Goal: Transaction & Acquisition: Purchase product/service

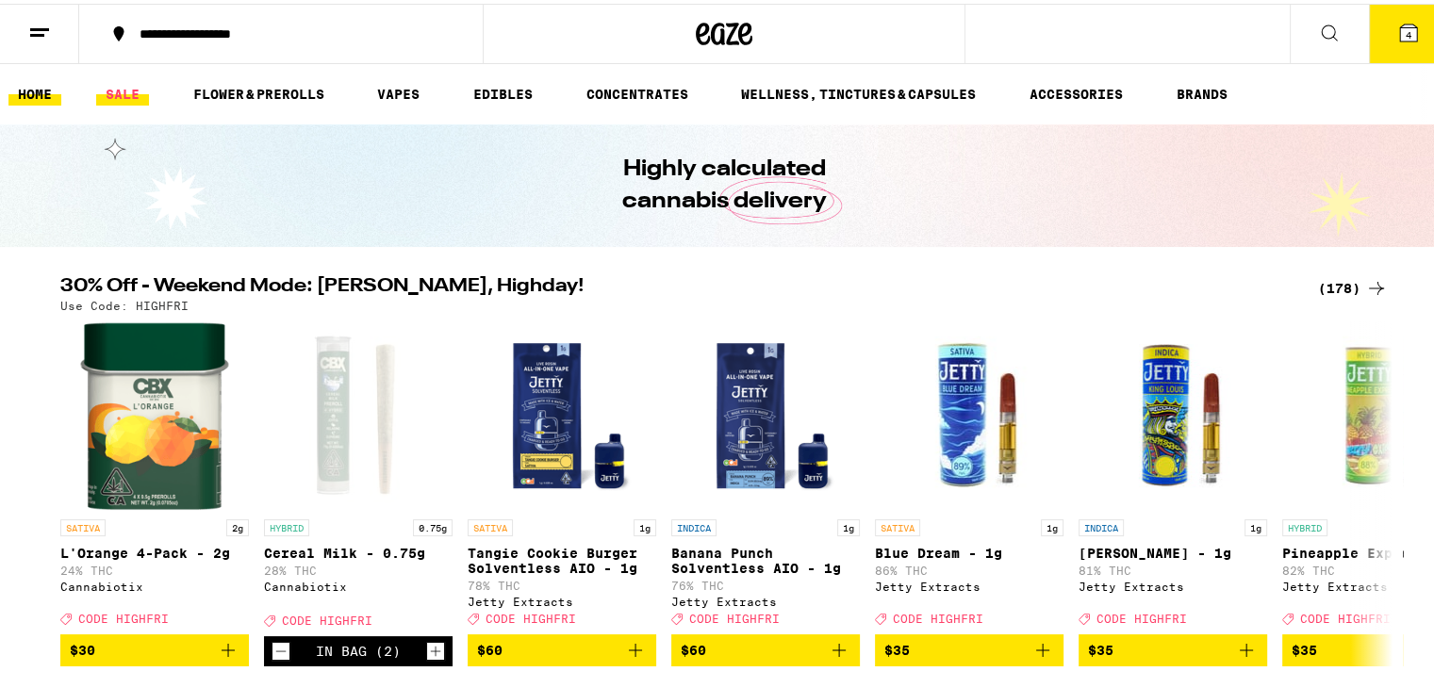
click at [123, 90] on link "SALE" at bounding box center [122, 90] width 53 height 23
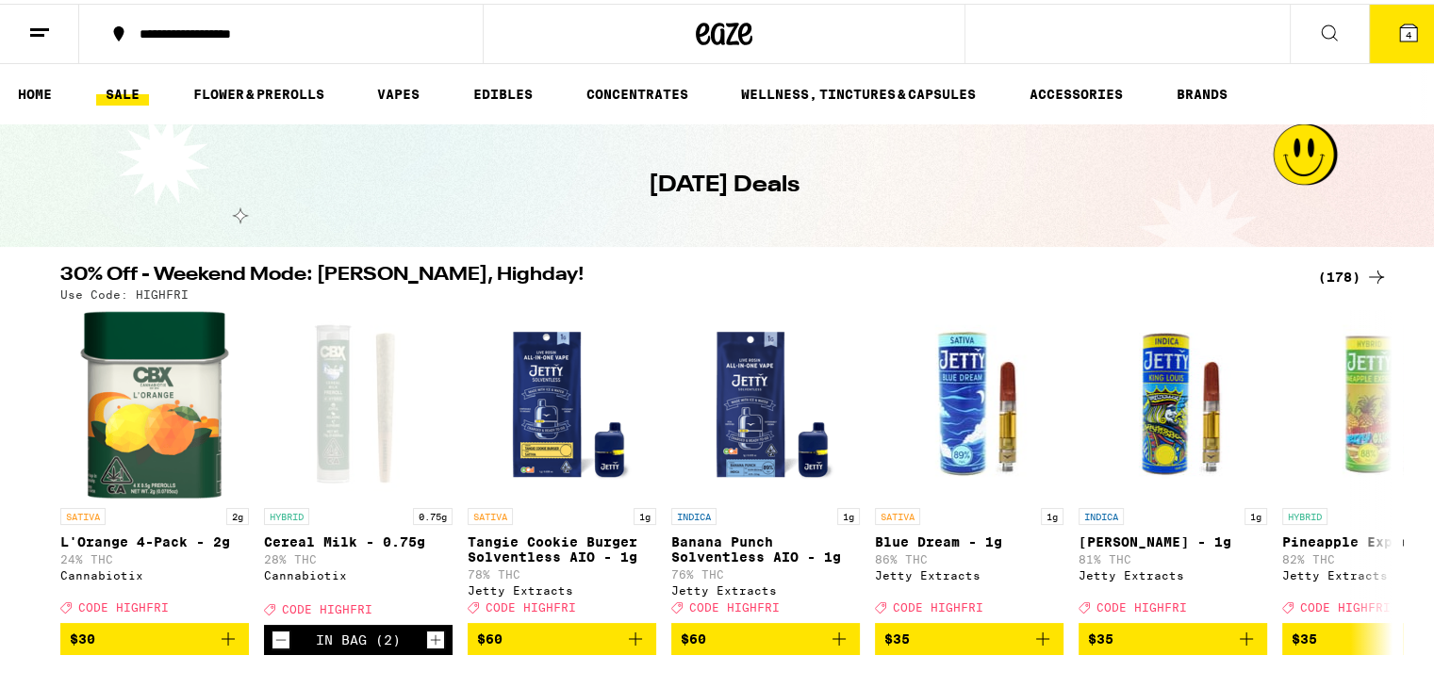
click at [23, 24] on button at bounding box center [39, 30] width 79 height 59
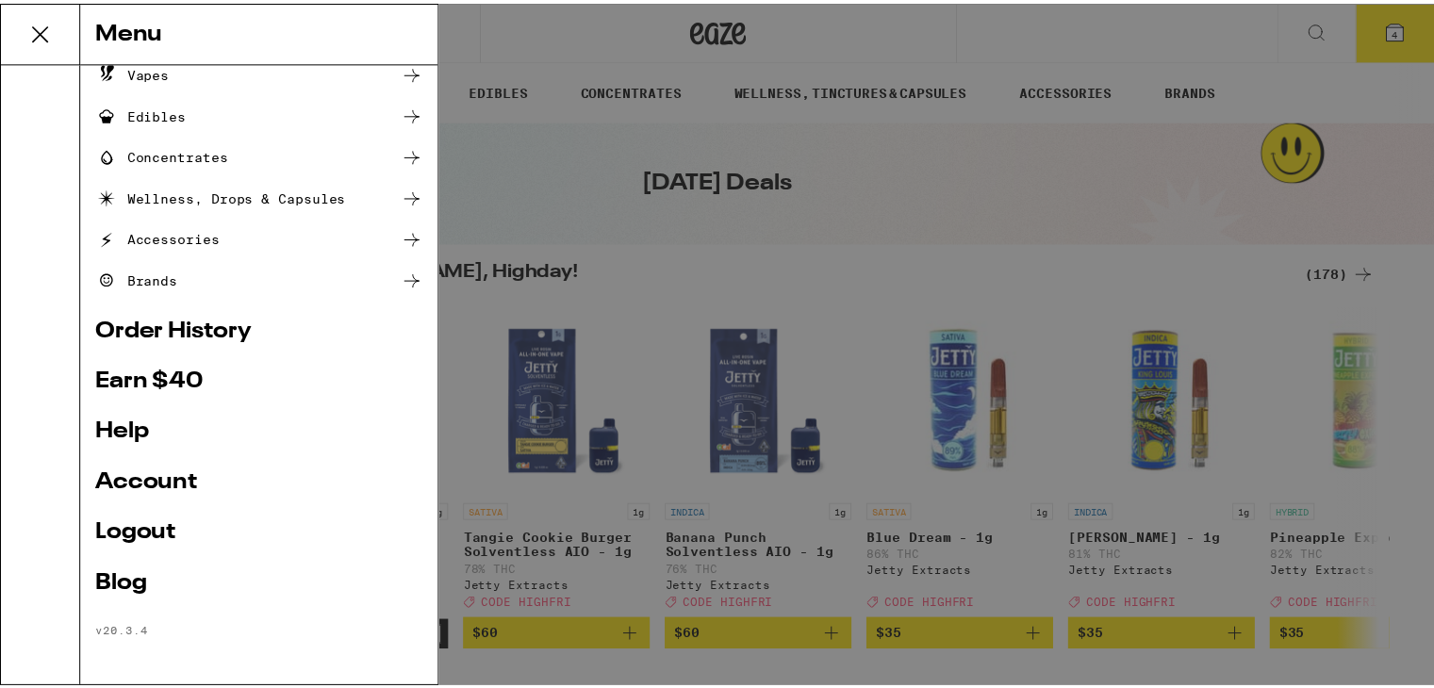
scroll to position [177, 0]
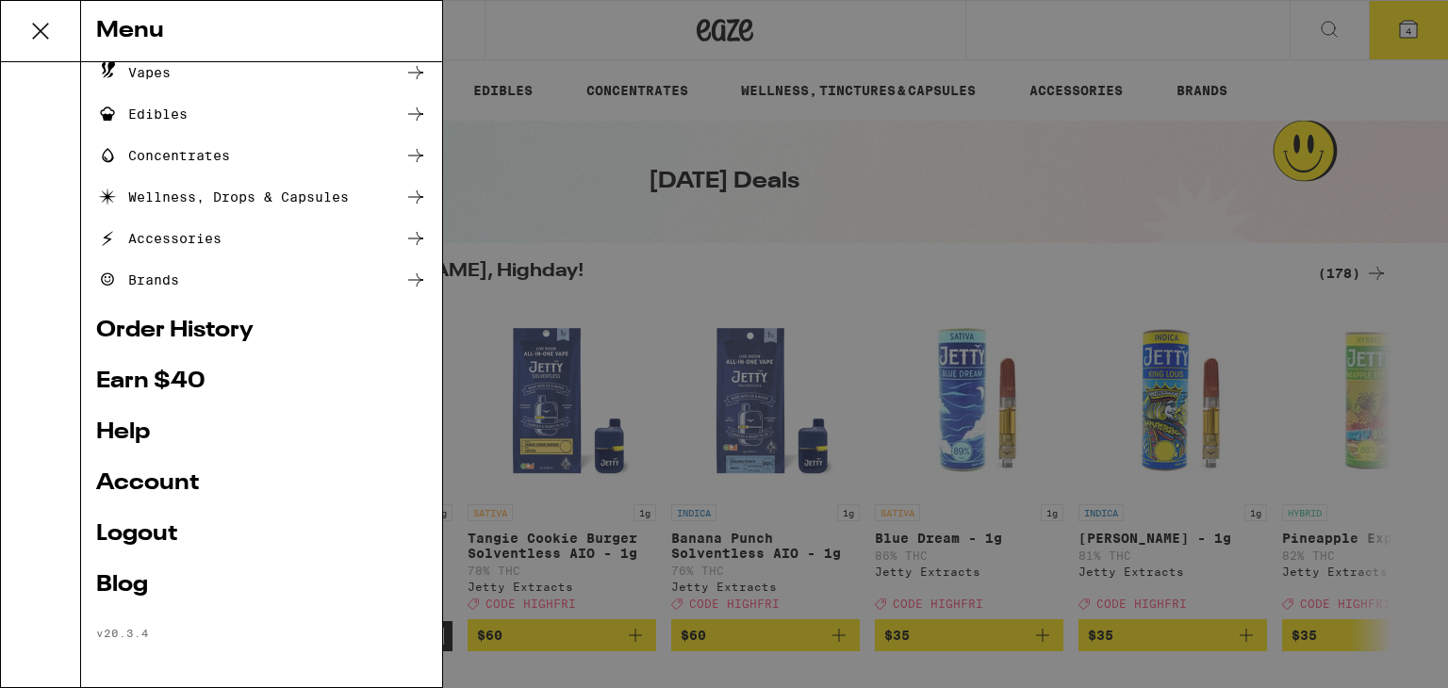
click at [187, 483] on link "Account" at bounding box center [261, 483] width 331 height 23
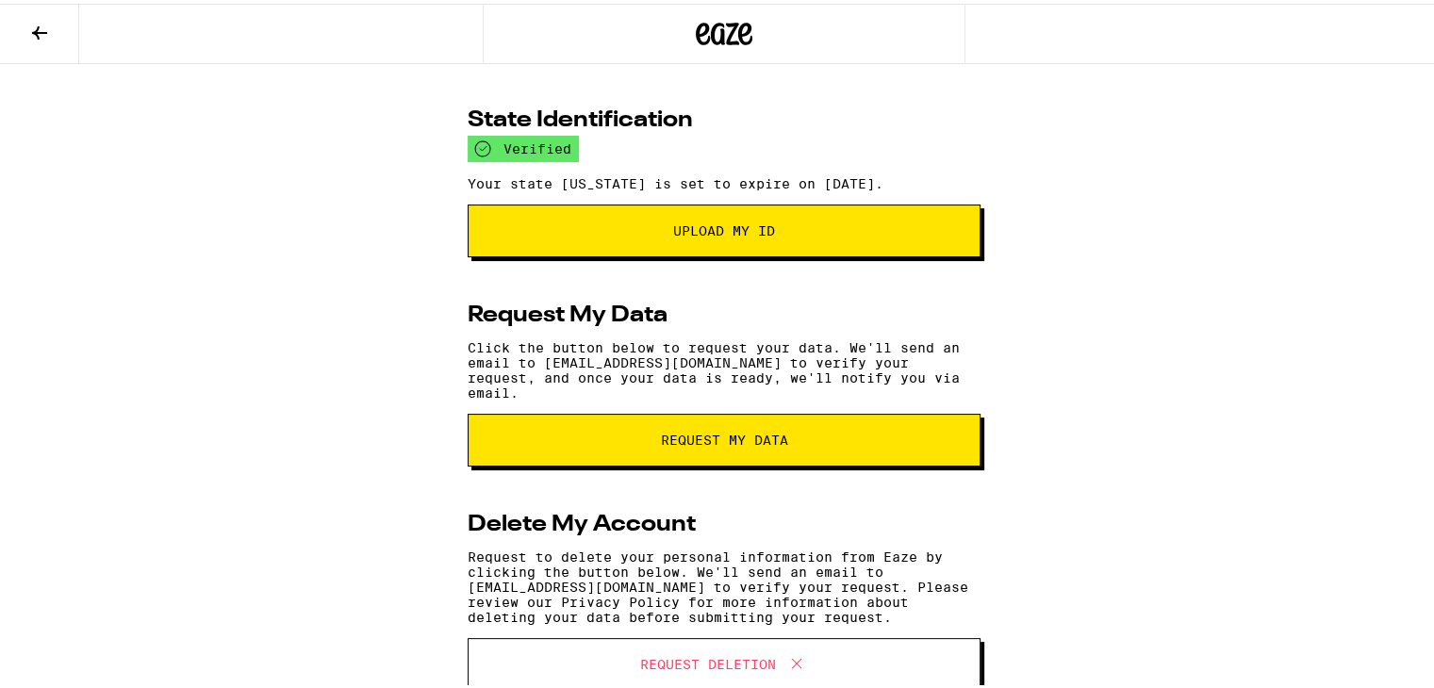
scroll to position [298, 0]
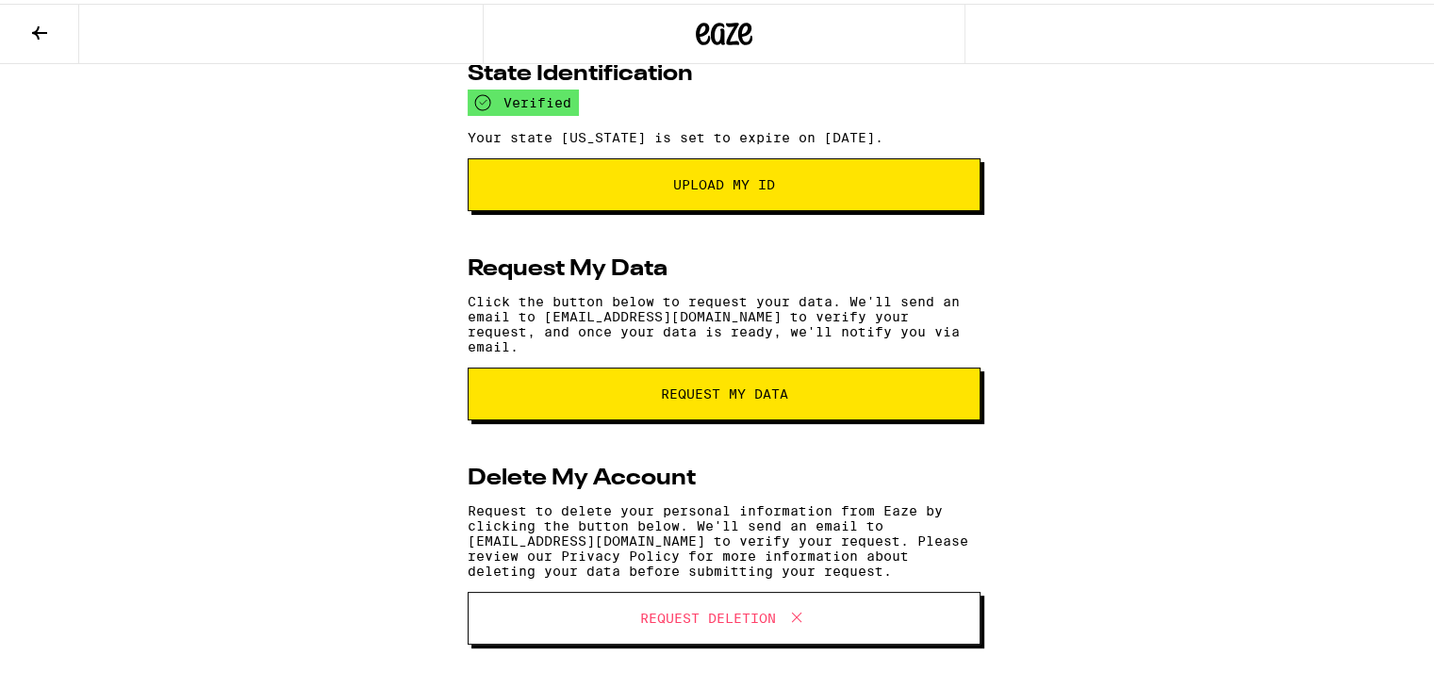
click at [37, 31] on icon at bounding box center [39, 29] width 15 height 13
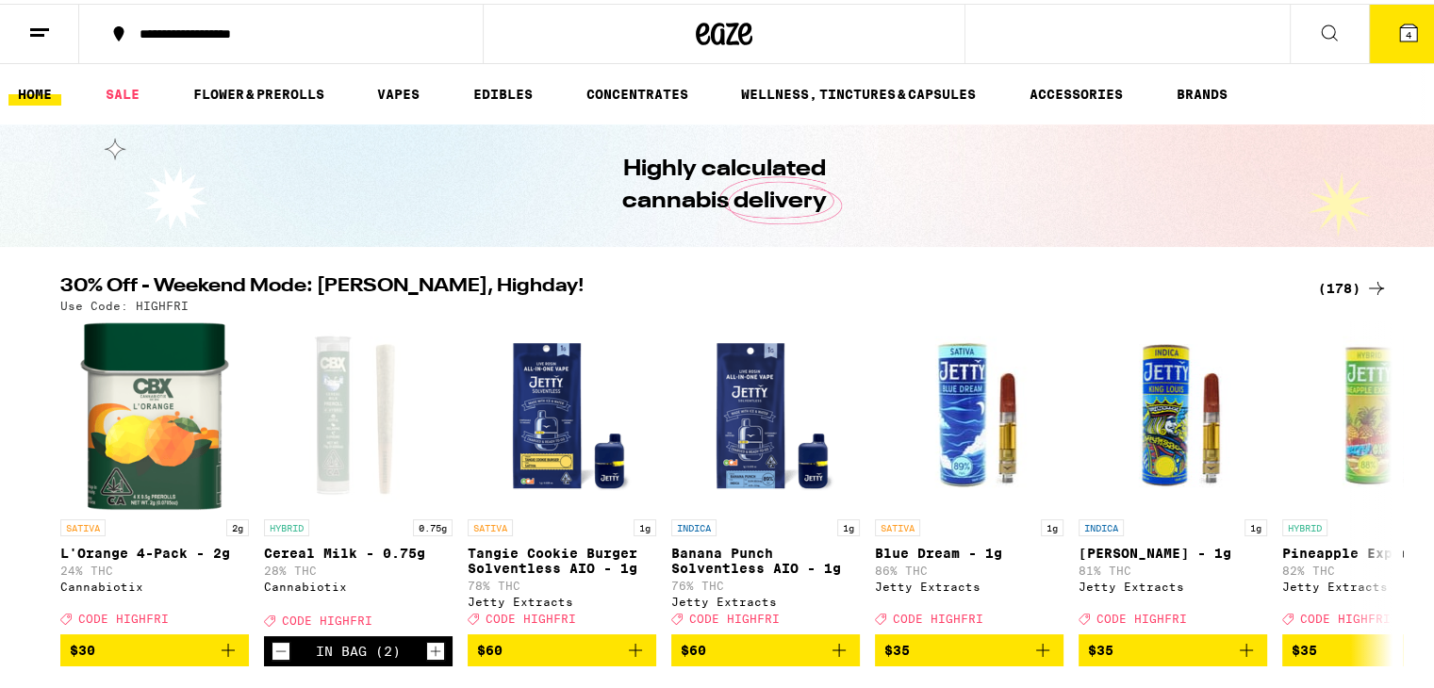
click at [1383, 13] on button "4" at bounding box center [1408, 30] width 79 height 58
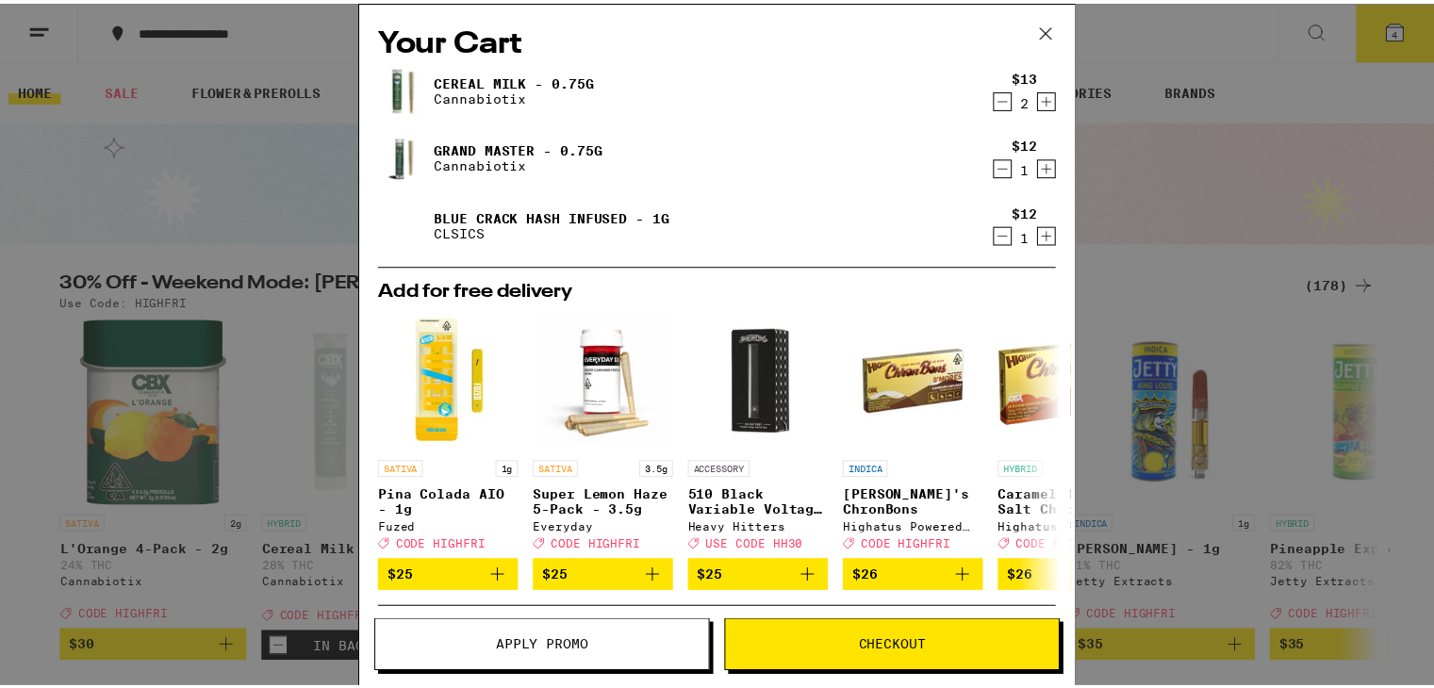
scroll to position [247, 0]
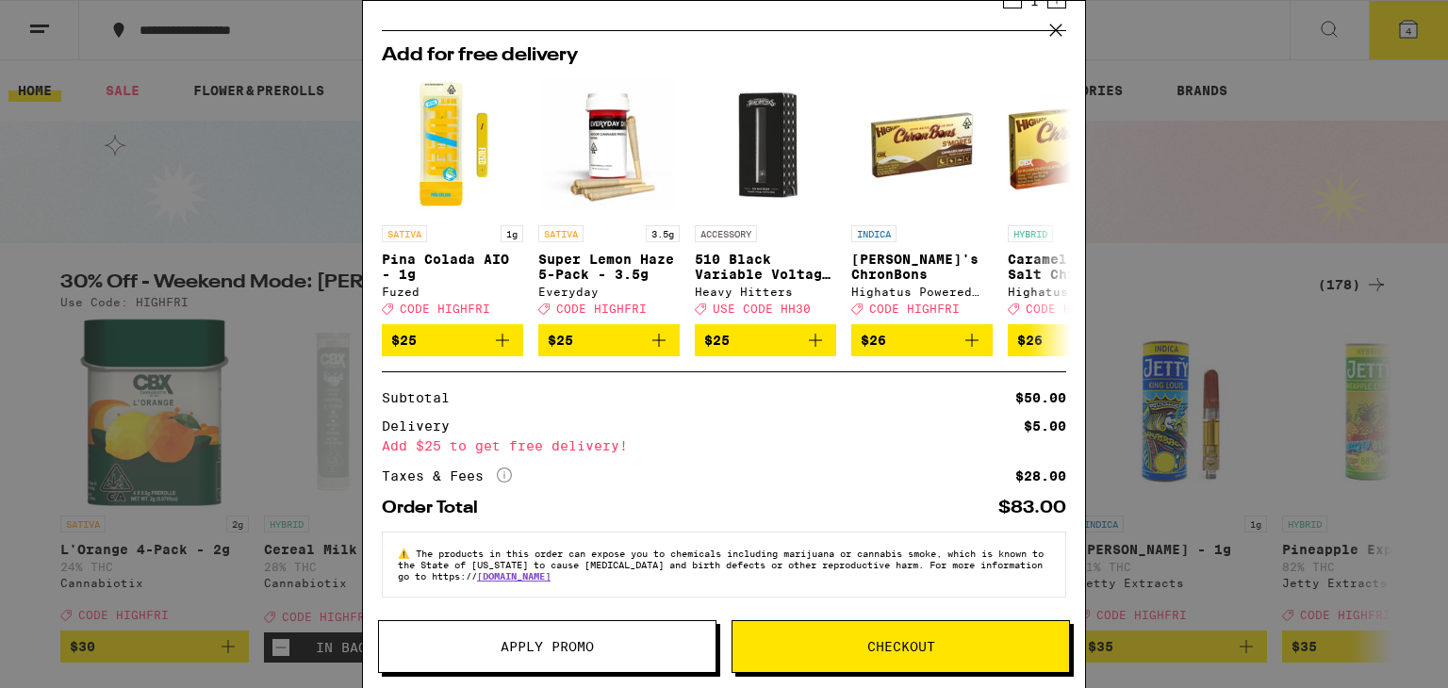
click at [290, 146] on div "Your Cart Cereal Milk - 0.75g Cannabiotix $13 2 Grand Master - 0.75g Cannabioti…" at bounding box center [724, 344] width 1448 height 688
